Goal: Use online tool/utility: Utilize a website feature to perform a specific function

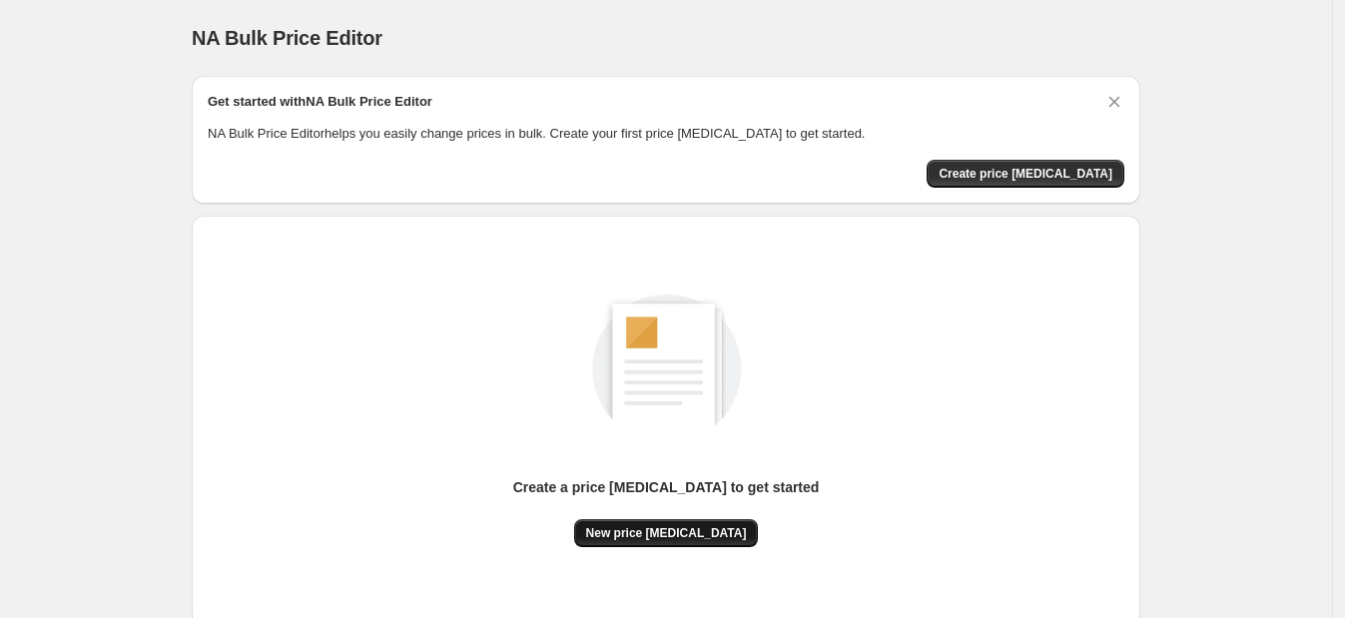
click at [677, 525] on span "New price change job" at bounding box center [666, 533] width 161 height 16
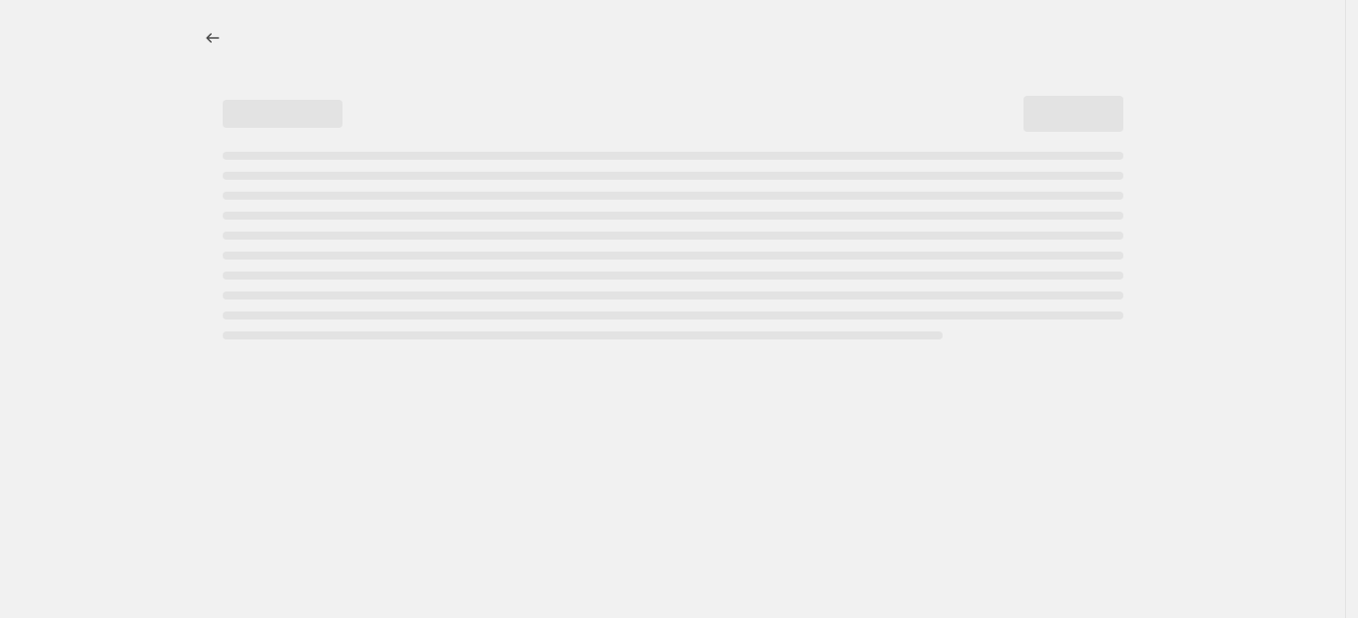
select select "percentage"
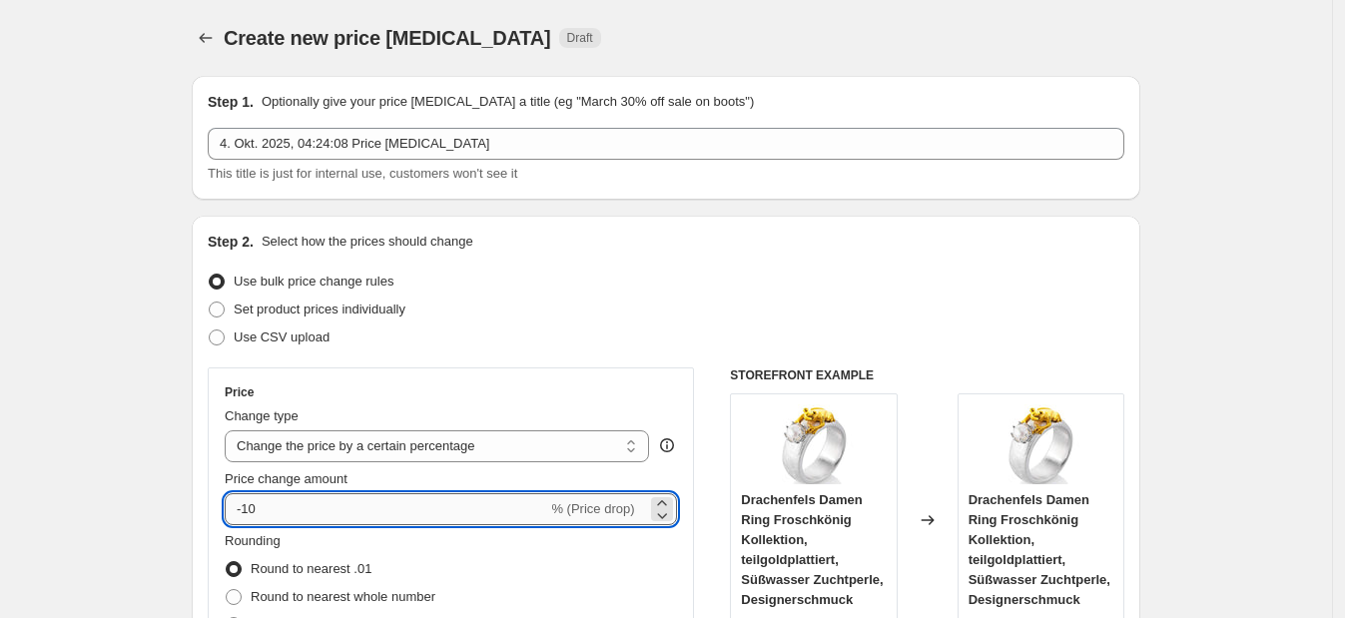
click at [488, 510] on input "-10" at bounding box center [386, 509] width 322 height 32
type input "-1"
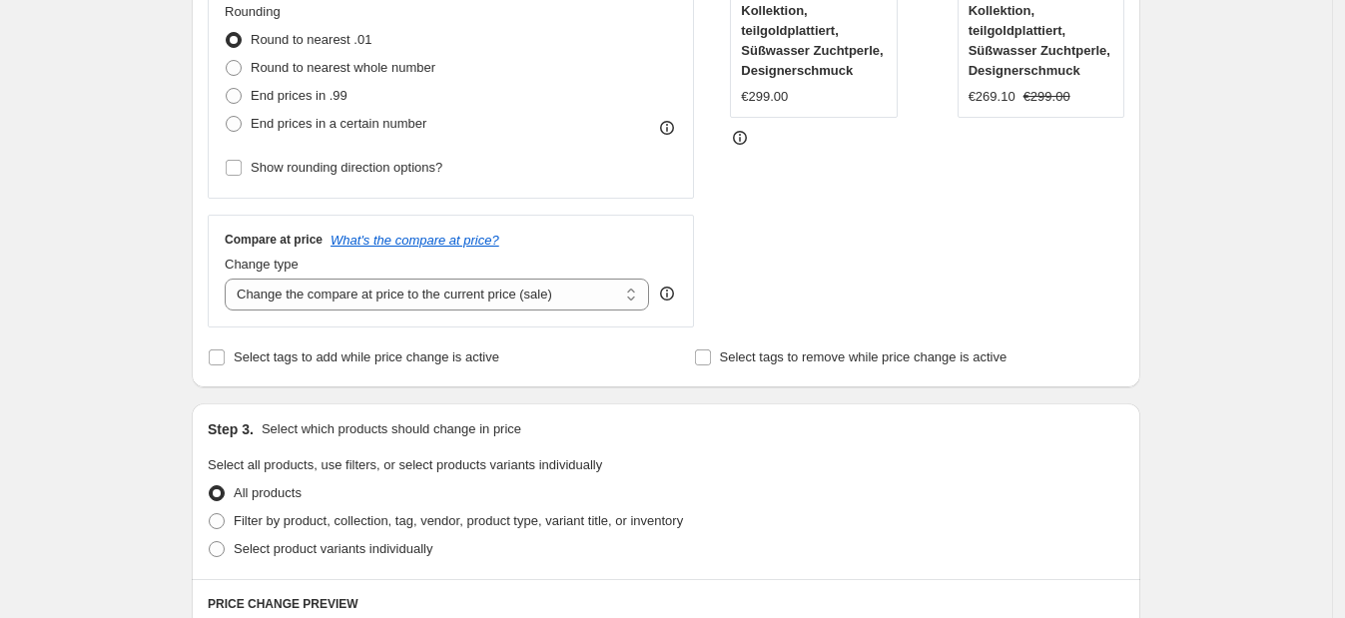
scroll to position [1428, 0]
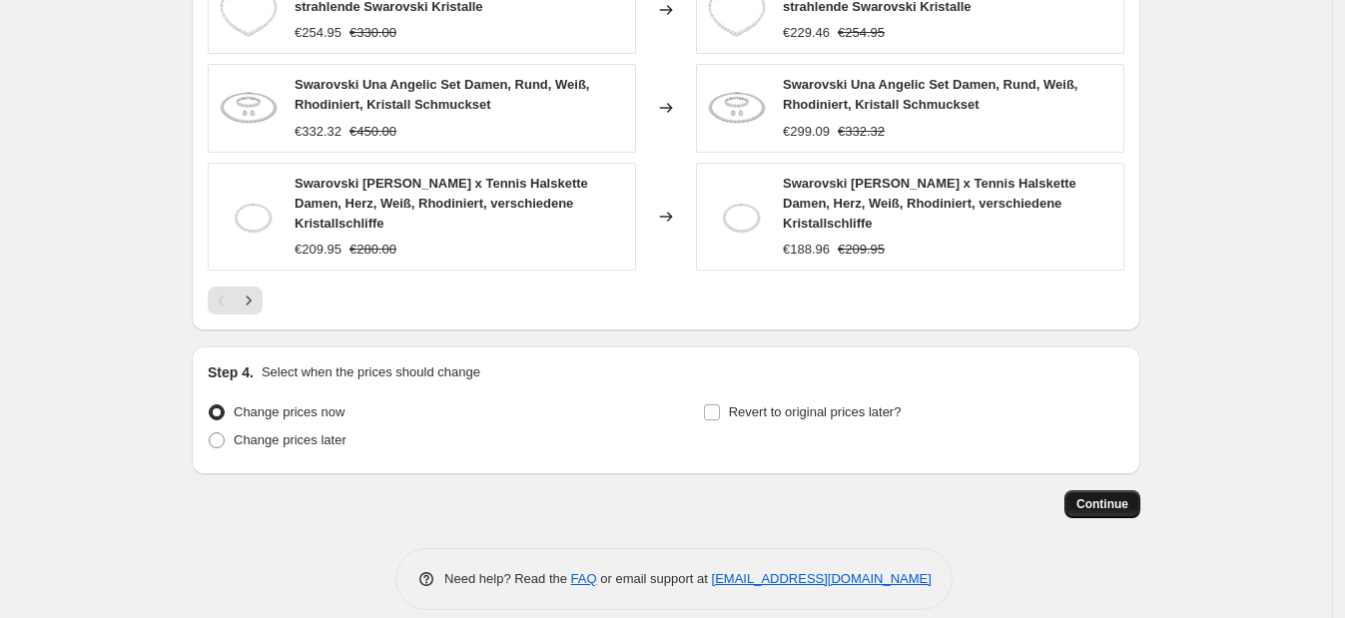
type input "-35"
click at [1103, 496] on span "Continue" at bounding box center [1102, 504] width 52 height 16
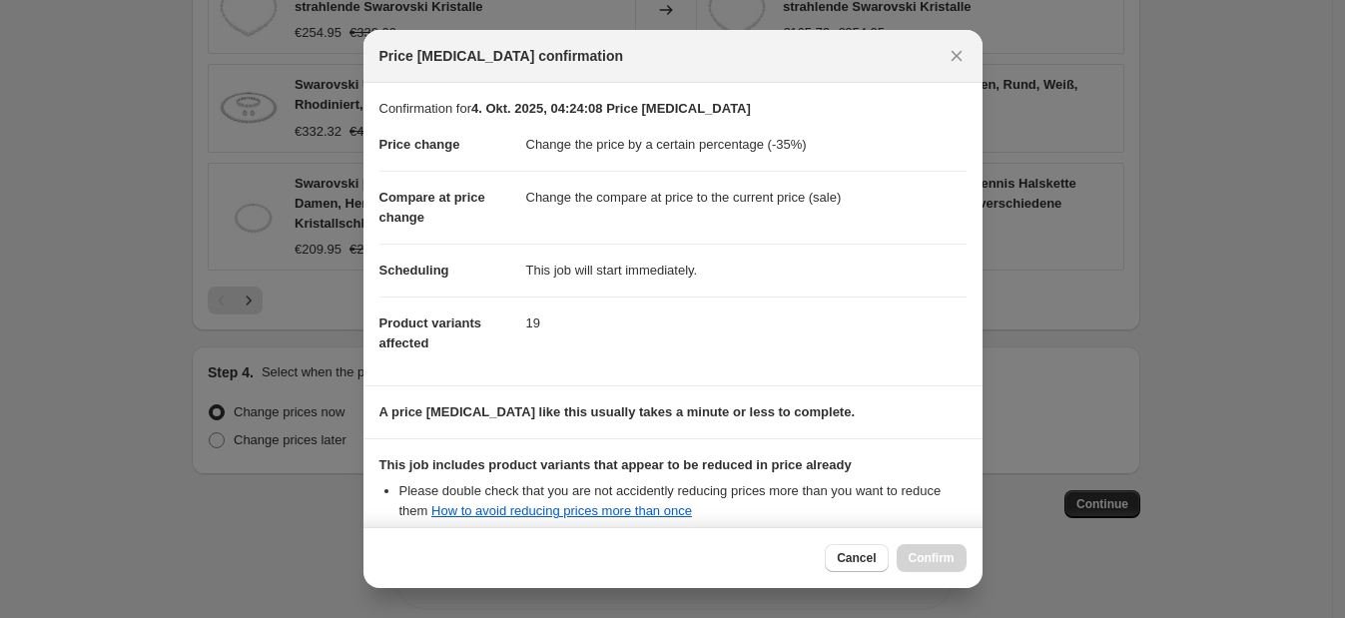
scroll to position [220, 0]
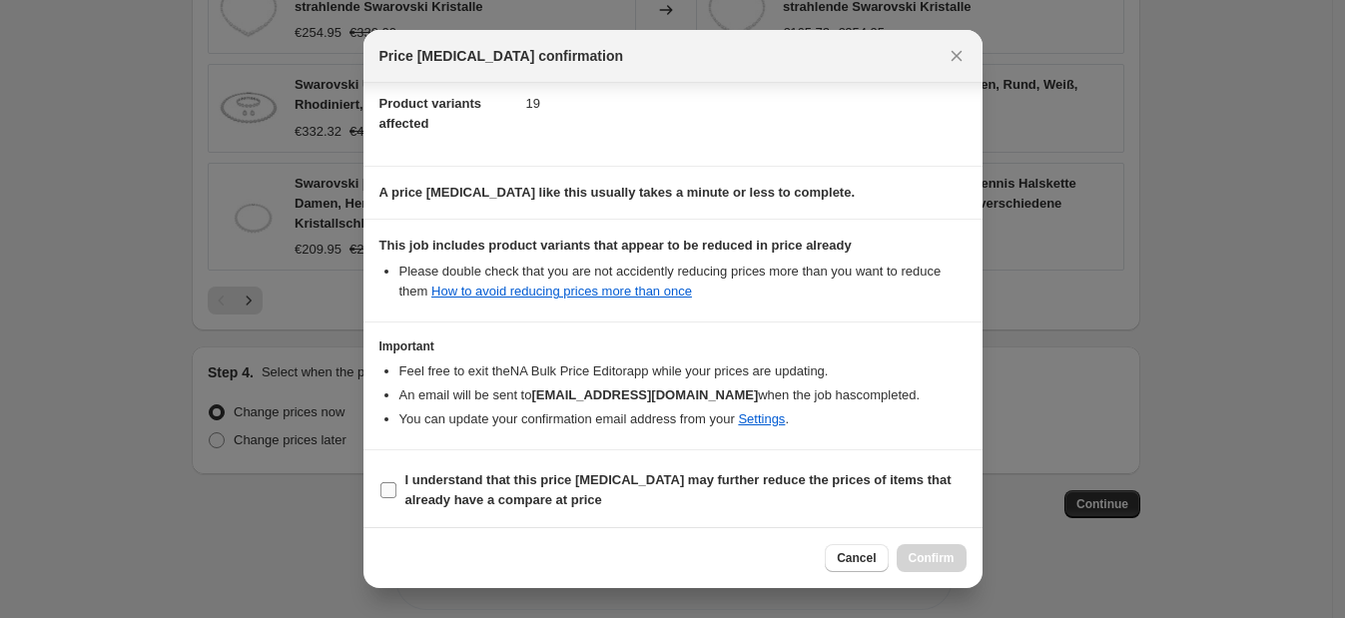
click at [707, 479] on b "I understand that this price change job may further reduce the prices of items …" at bounding box center [678, 489] width 546 height 35
click at [396, 482] on input "I understand that this price change job may further reduce the prices of items …" at bounding box center [388, 490] width 16 height 16
checkbox input "true"
click at [947, 565] on span "Confirm" at bounding box center [931, 558] width 46 height 16
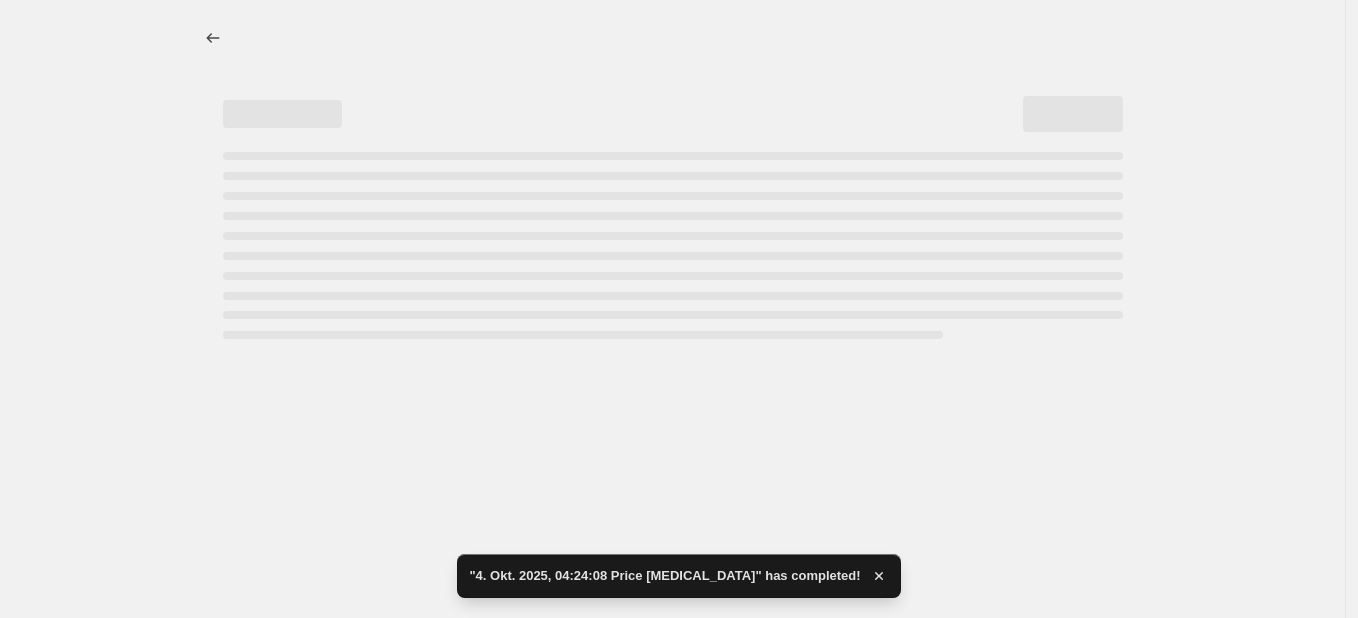
select select "percentage"
